Goal: Check status: Check status

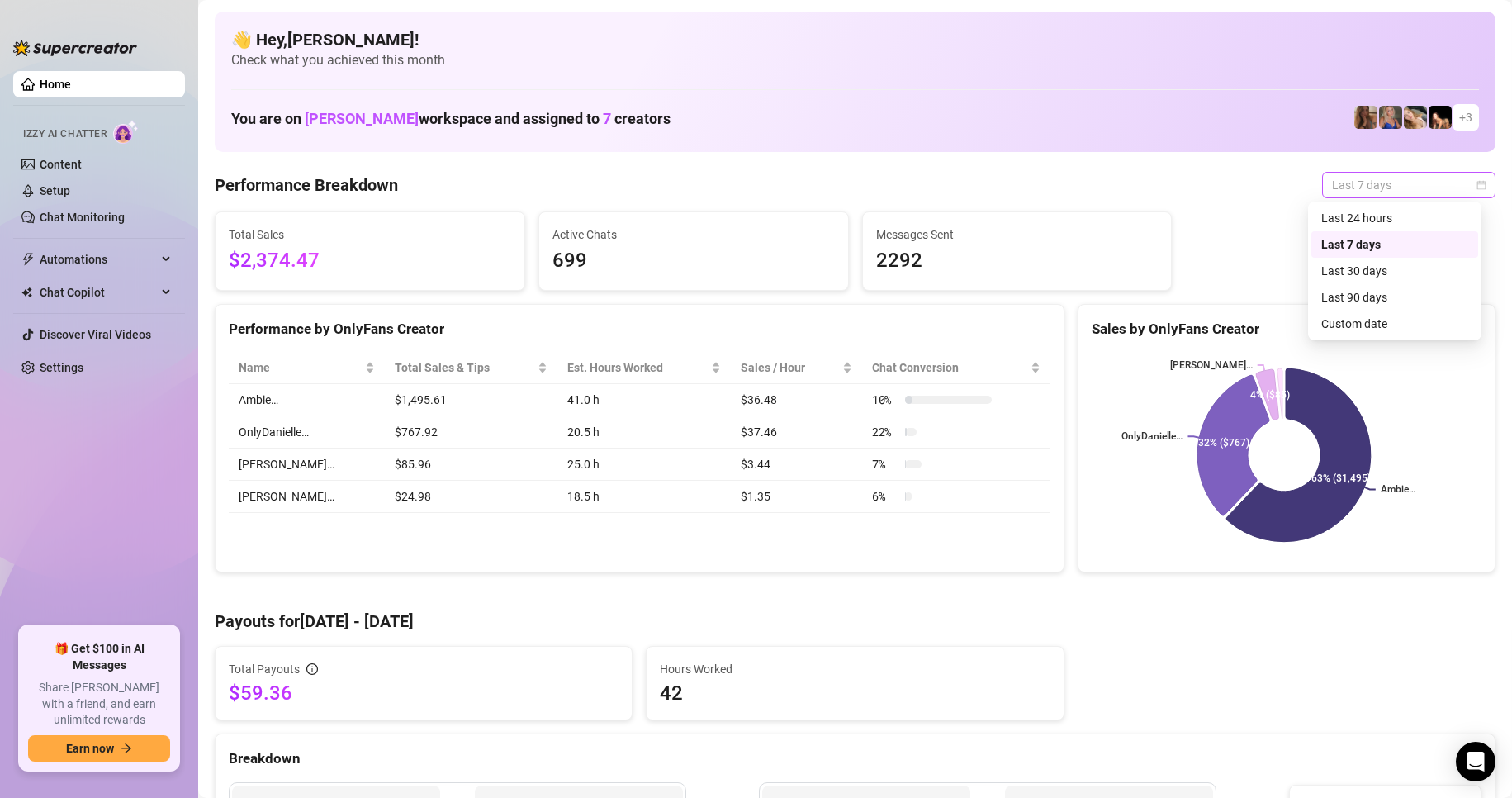
click at [1412, 185] on span "Last 7 days" at bounding box center [1409, 185] width 154 height 25
click at [1376, 337] on div "Last 30 days Last 90 days Custom date Last 24 hours Last 7 days Last 30 days La…" at bounding box center [1395, 271] width 174 height 139
click at [1377, 326] on div "Custom date" at bounding box center [1394, 323] width 147 height 18
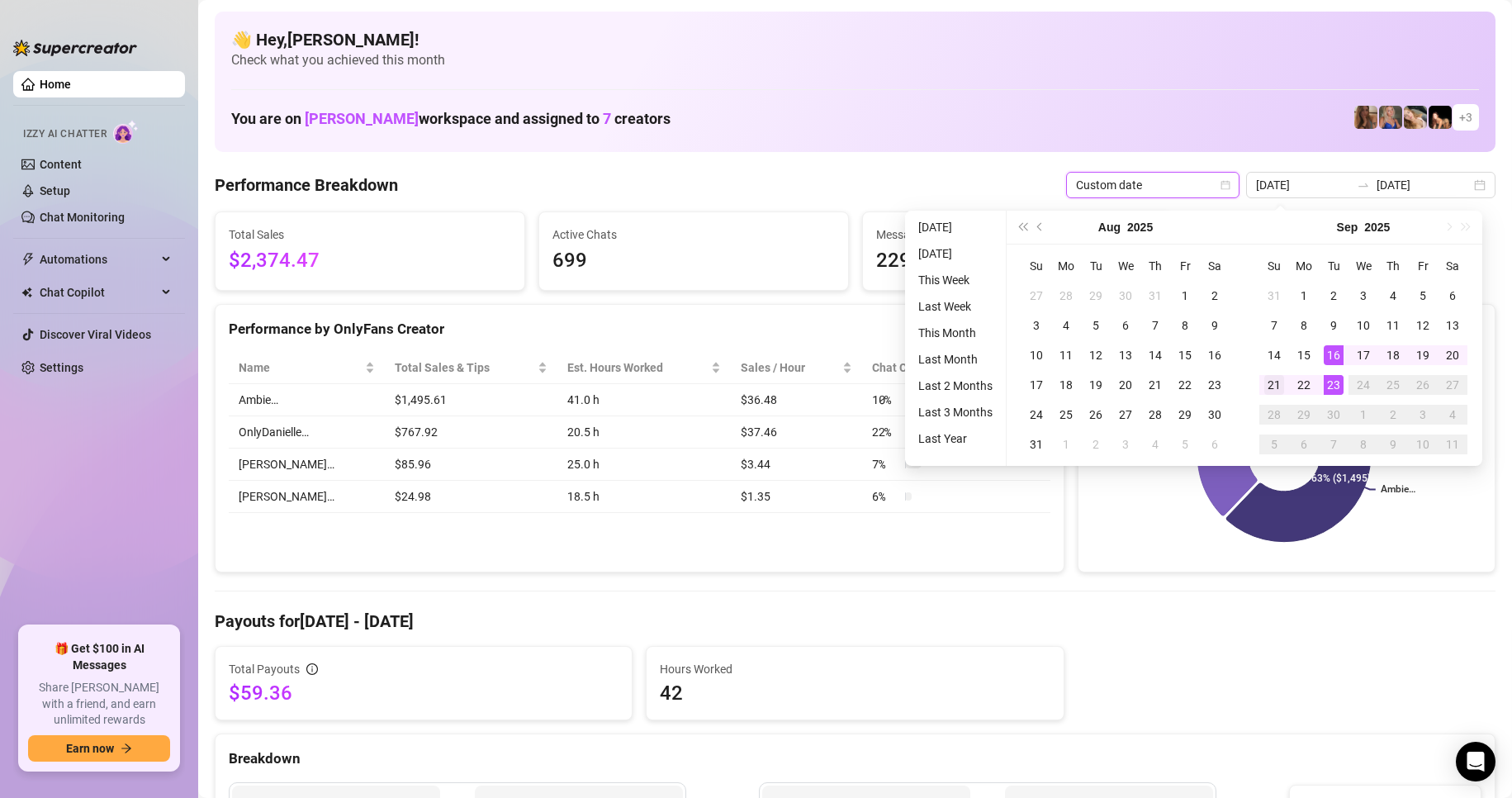
type input "[DATE]"
click at [1267, 389] on div "21" at bounding box center [1274, 384] width 20 height 20
type input "[DATE]"
click at [1457, 354] on div "20" at bounding box center [1452, 355] width 20 height 20
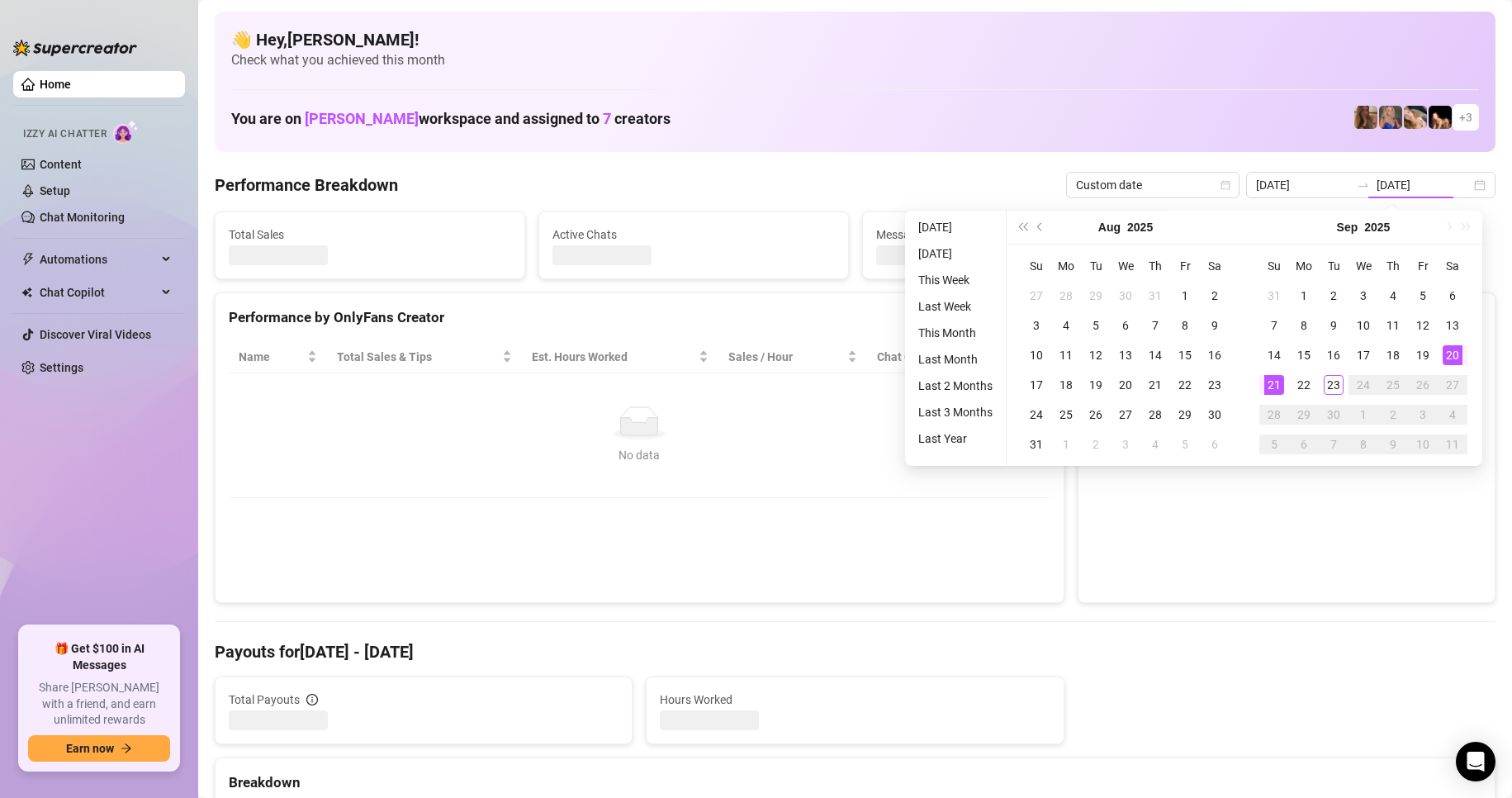
type input "[DATE]"
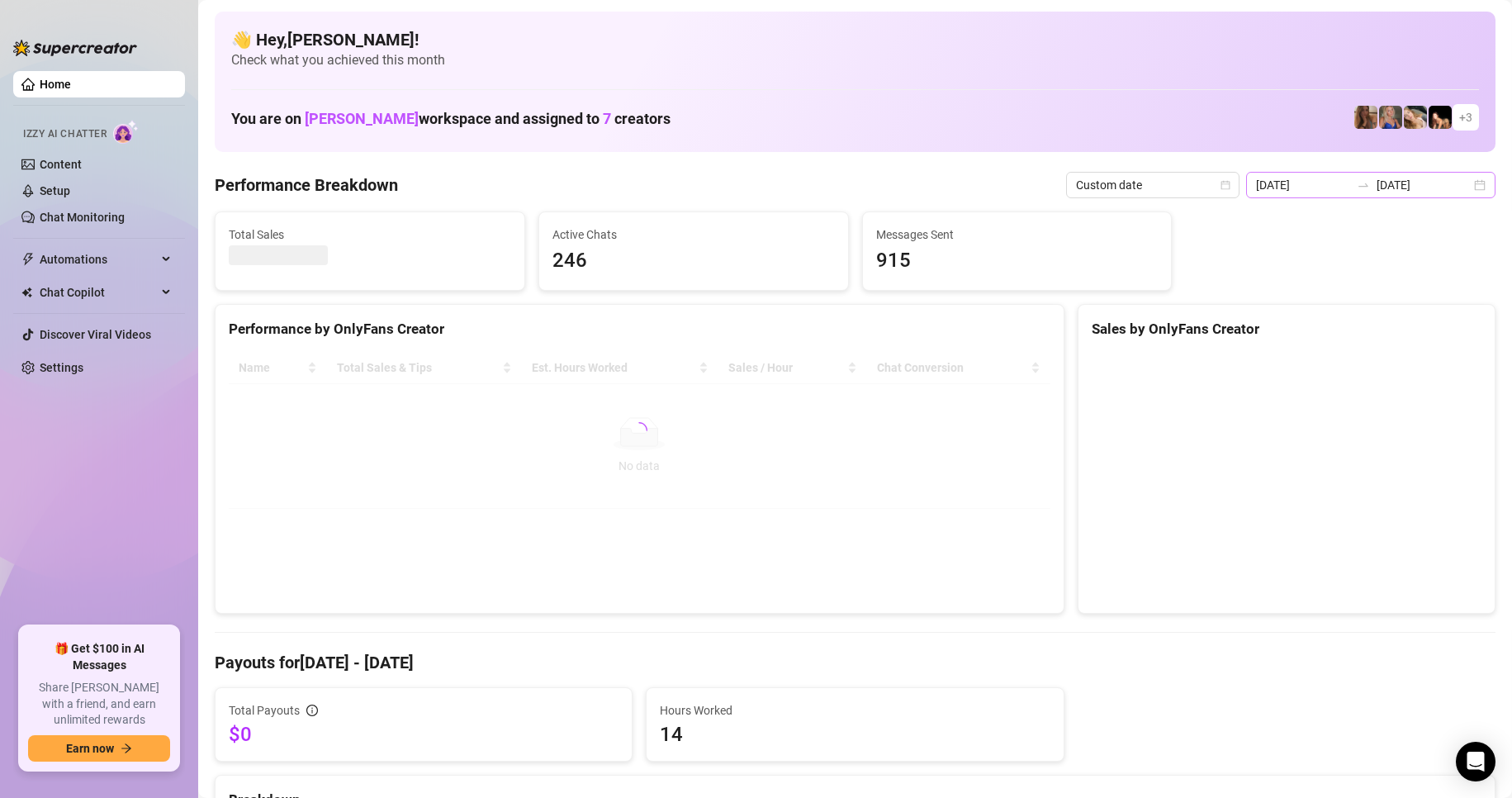
click at [1468, 185] on div "[DATE] [DATE]" at bounding box center [1370, 185] width 249 height 26
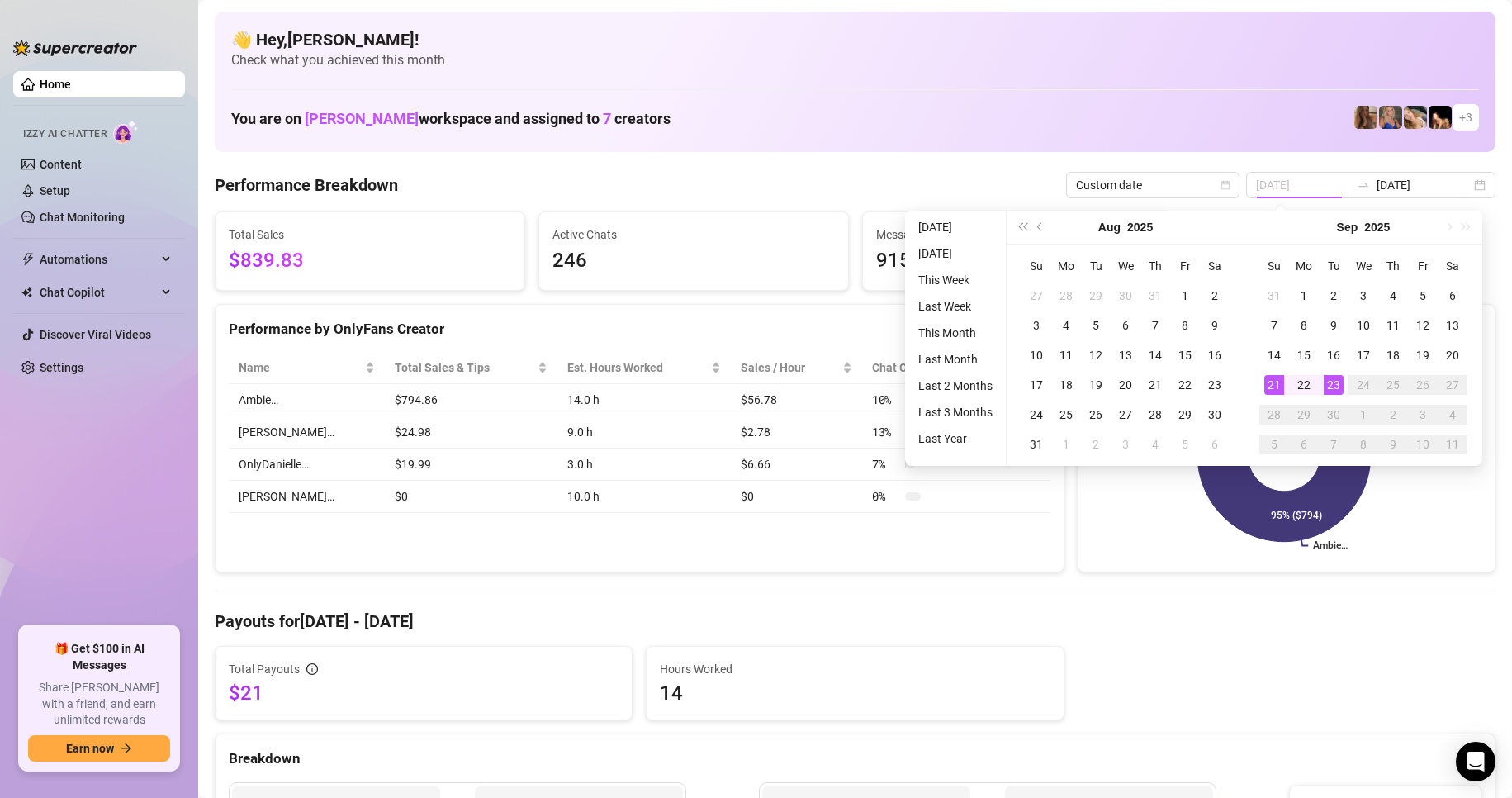
click at [1327, 383] on div "23" at bounding box center [1333, 384] width 20 height 20
type input "[DATE]"
click at [1296, 181] on input "[DATE]" at bounding box center [1303, 184] width 94 height 18
type input "[DATE]"
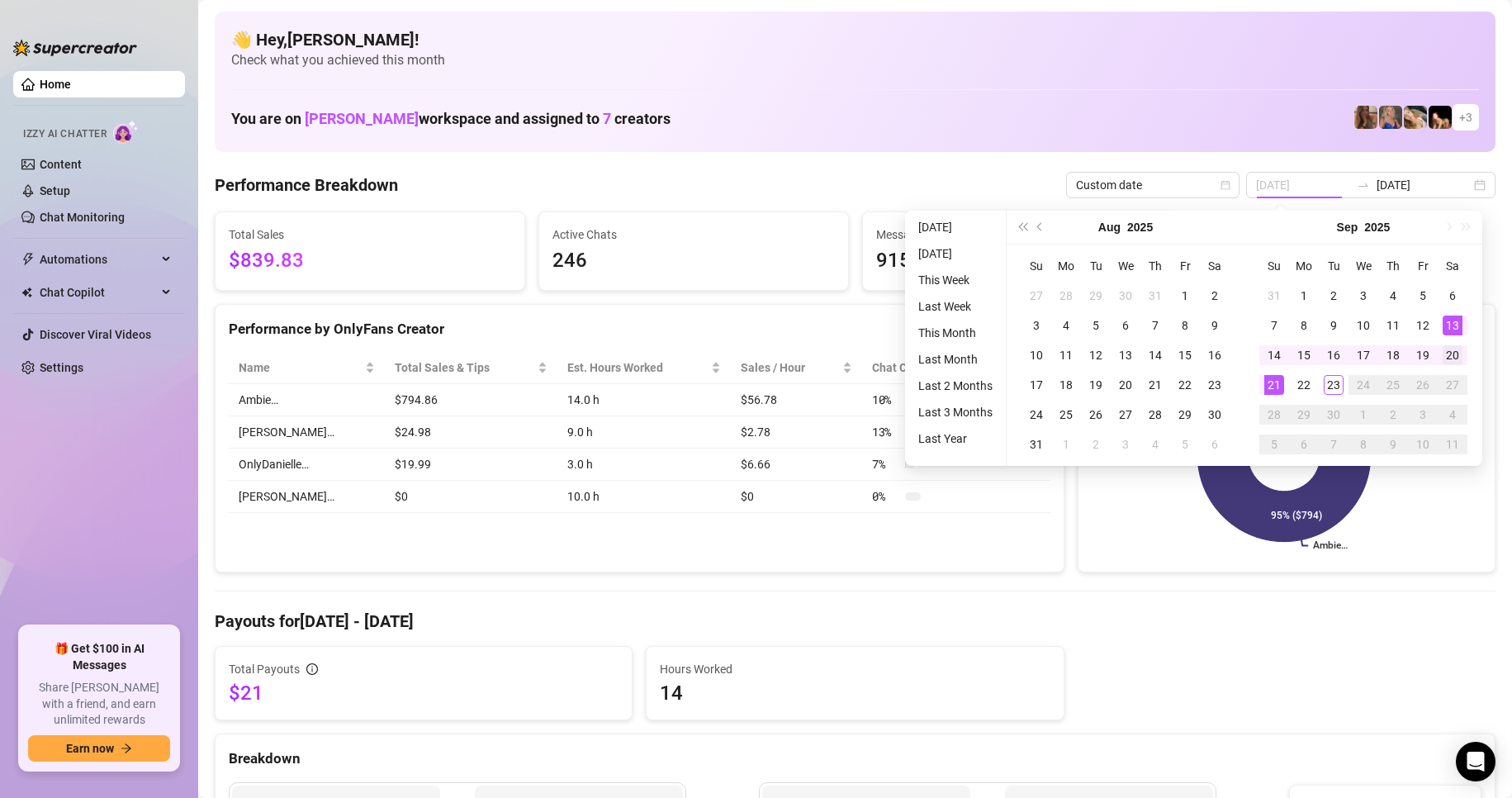
click at [1442, 349] on div "20" at bounding box center [1452, 355] width 20 height 20
